Goal: Information Seeking & Learning: Learn about a topic

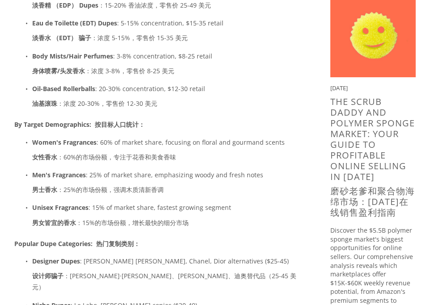
scroll to position [829, 0]
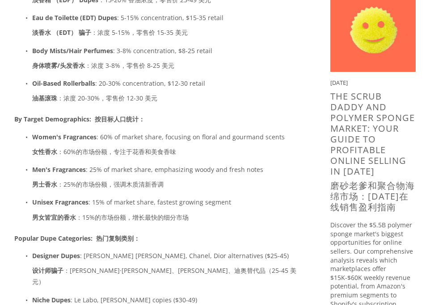
click at [170, 143] on p "Women's Fragrances : 60% of market share, focusing on floral and gourmand scent…" at bounding box center [167, 146] width 270 height 30
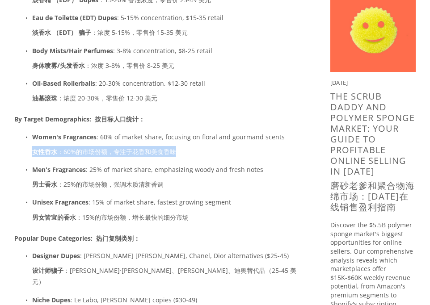
click at [170, 143] on p "Women's Fragrances : 60% of market share, focusing on floral and gourmand scent…" at bounding box center [167, 146] width 270 height 30
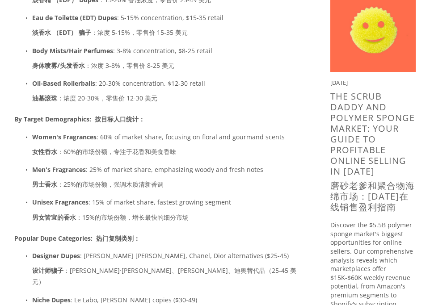
click at [170, 149] on font "女性香水 ：60%的市场份额，专注于花香和美食香味" at bounding box center [104, 152] width 144 height 8
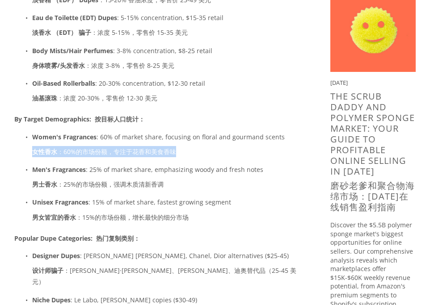
click at [170, 149] on font "女性香水 ：60%的市场份额，专注于花香和美食香味" at bounding box center [104, 152] width 144 height 8
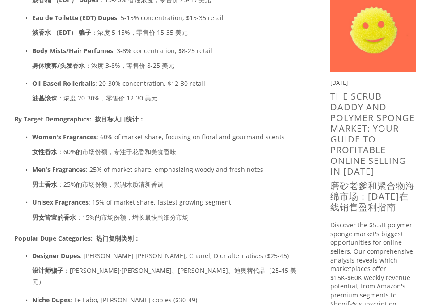
click at [168, 192] on p "Men's Fragrances : 25% of market share, emphasizing woody and fresh notes 男士香水 …" at bounding box center [167, 179] width 270 height 30
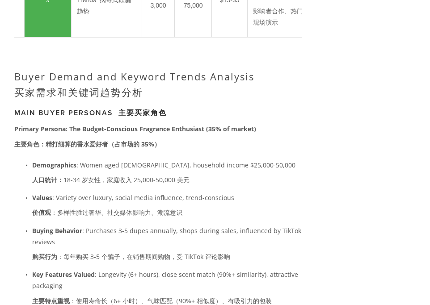
scroll to position [2453, 0]
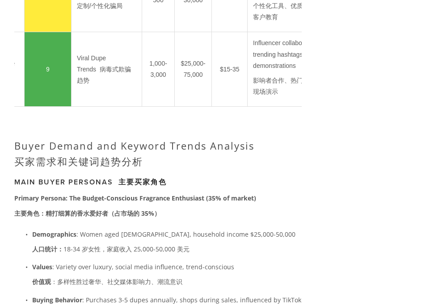
scroll to position [2382, 0]
drag, startPoint x: 76, startPoint y: 173, endPoint x: 109, endPoint y: 188, distance: 35.8
copy td "Niche Dupe Collections"
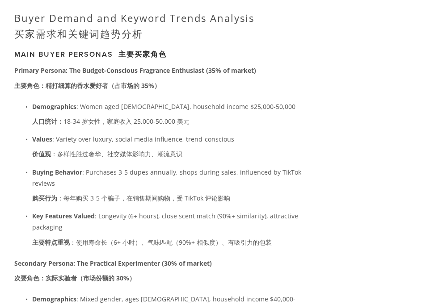
scroll to position [2519, 0]
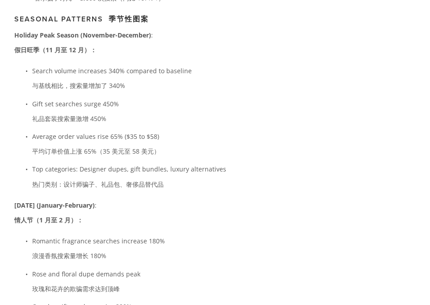
scroll to position [3713, 0]
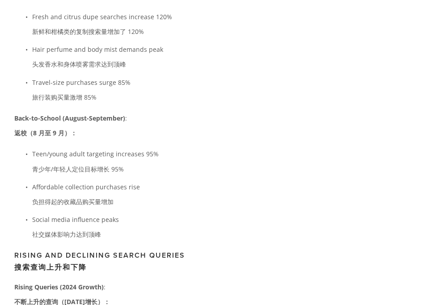
click at [216, 149] on div "Buyer Demand and Keyword Trends Analysis 买家需求和关键词趋势分析 Main Buyer Personas 主要买家角…" at bounding box center [158, 262] width 288 height 3616
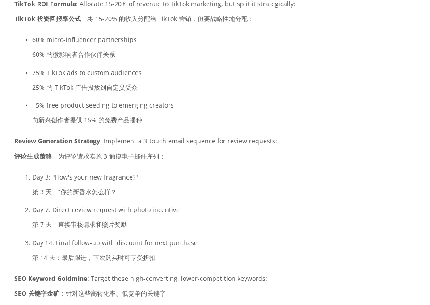
scroll to position [6539, 0]
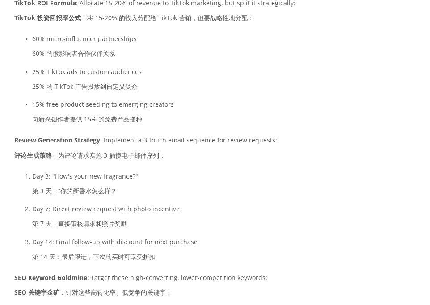
drag, startPoint x: 57, startPoint y: 64, endPoint x: 237, endPoint y: 182, distance: 215.1
copy ul ""Accessible luxury" instead of "cheap alternative" “无障碍奢侈品”而不是“廉价替代品” "Inspired…"
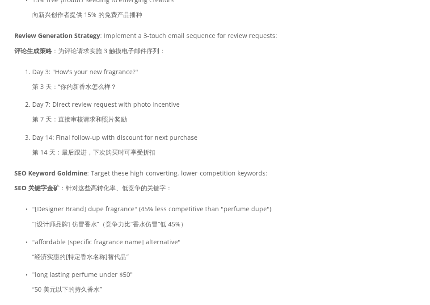
scroll to position [6647, 0]
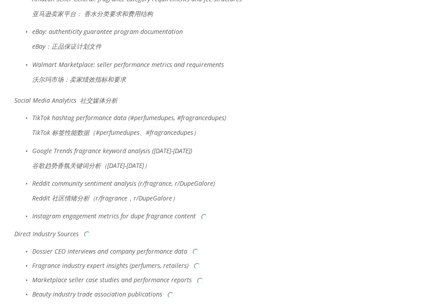
scroll to position [8175, 0]
